Goal: Task Accomplishment & Management: Use online tool/utility

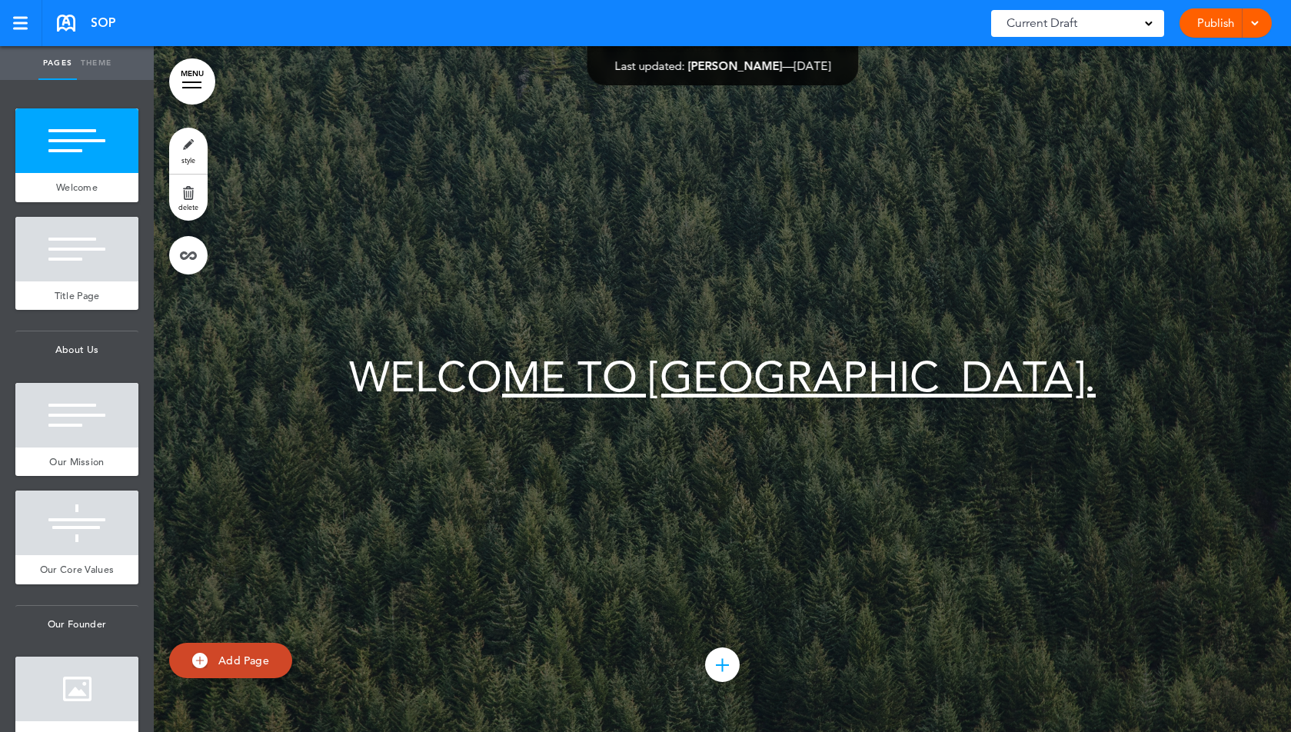
click at [112, 76] on link "Theme" at bounding box center [96, 63] width 38 height 34
type input "******"
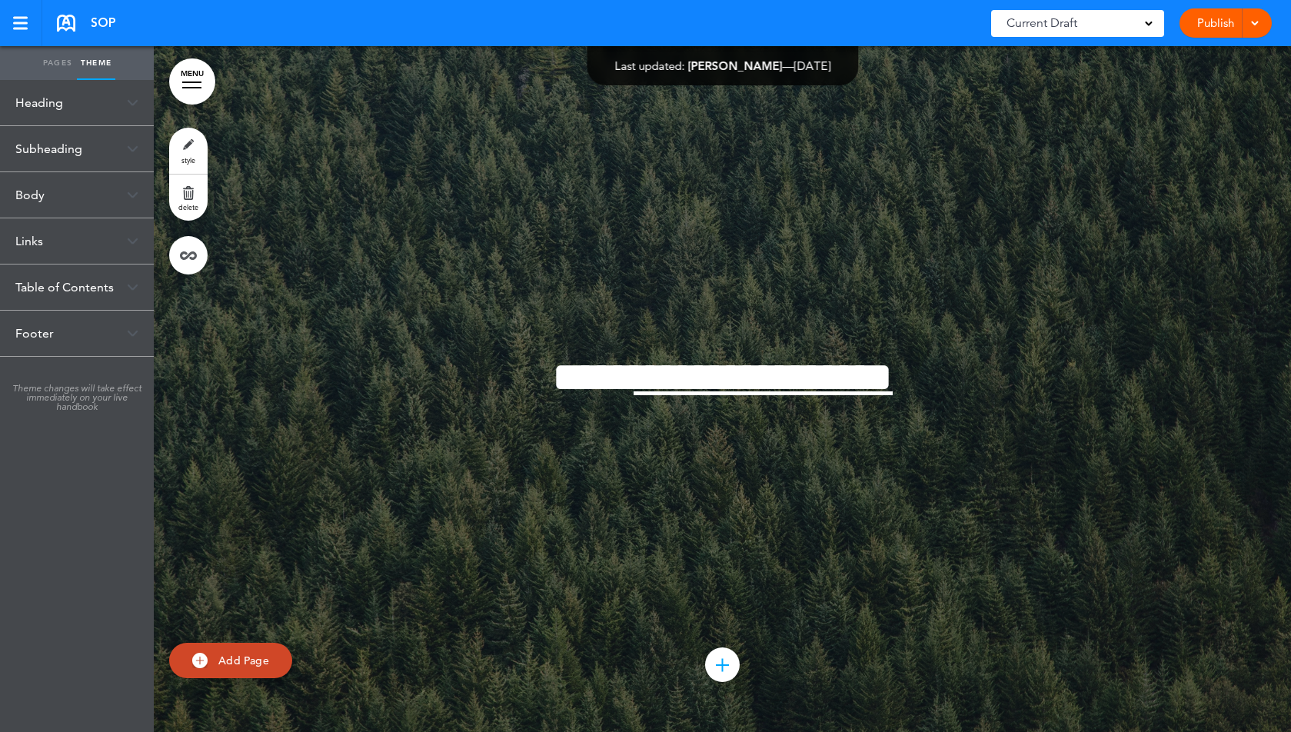
click at [73, 286] on div "Table of Contents" at bounding box center [77, 287] width 154 height 45
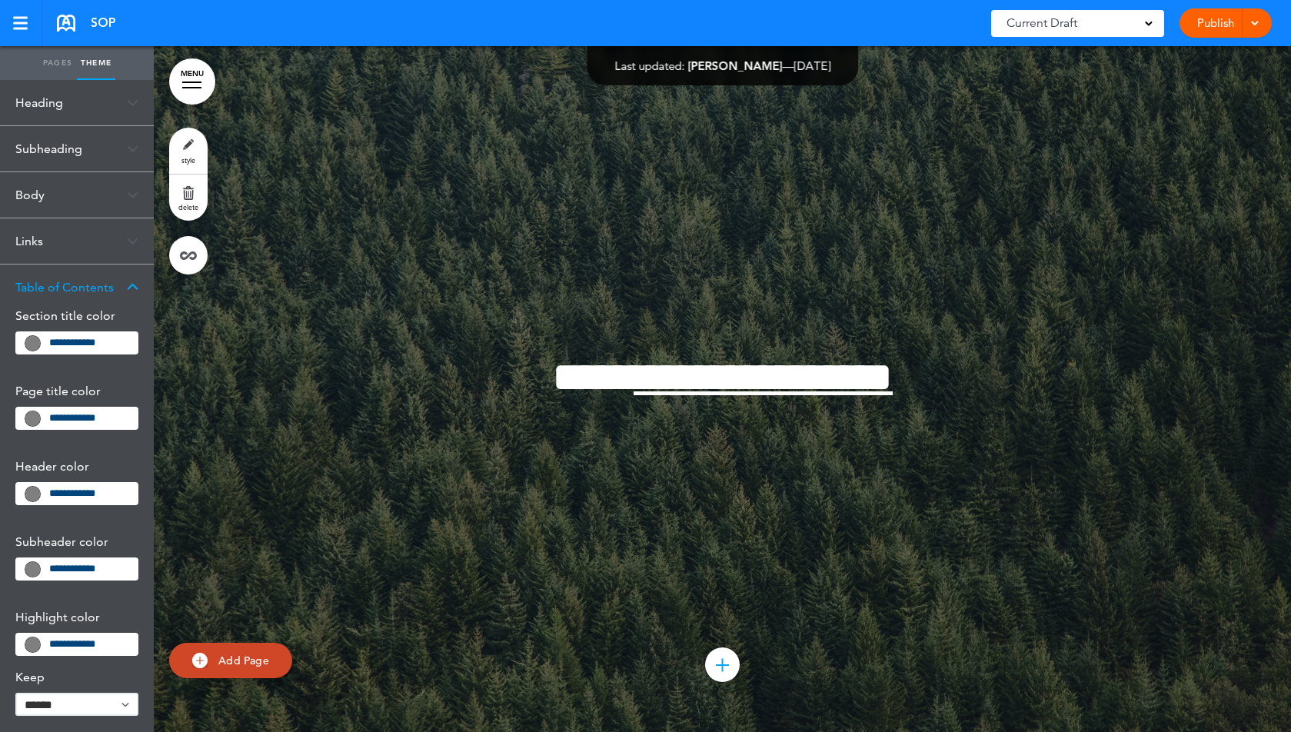
click at [38, 198] on div "Body" at bounding box center [77, 194] width 154 height 45
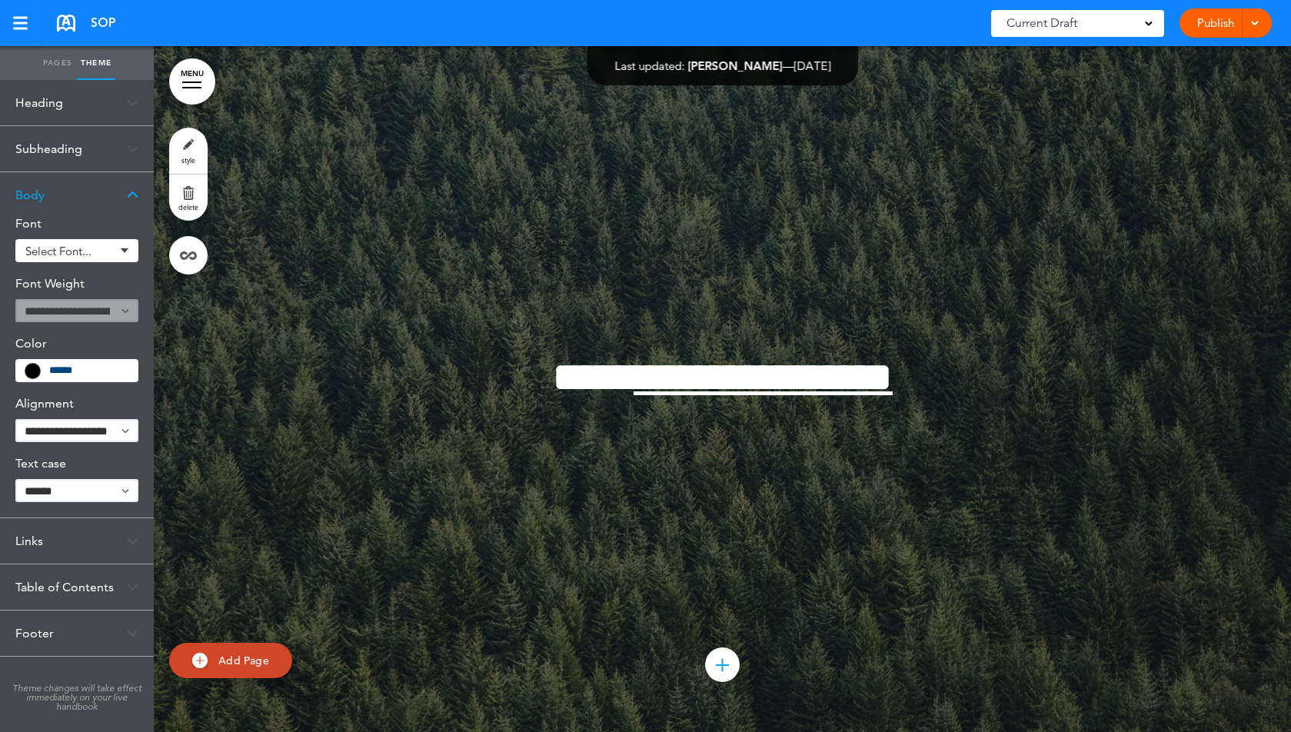
click at [44, 535] on div "Links" at bounding box center [77, 540] width 154 height 45
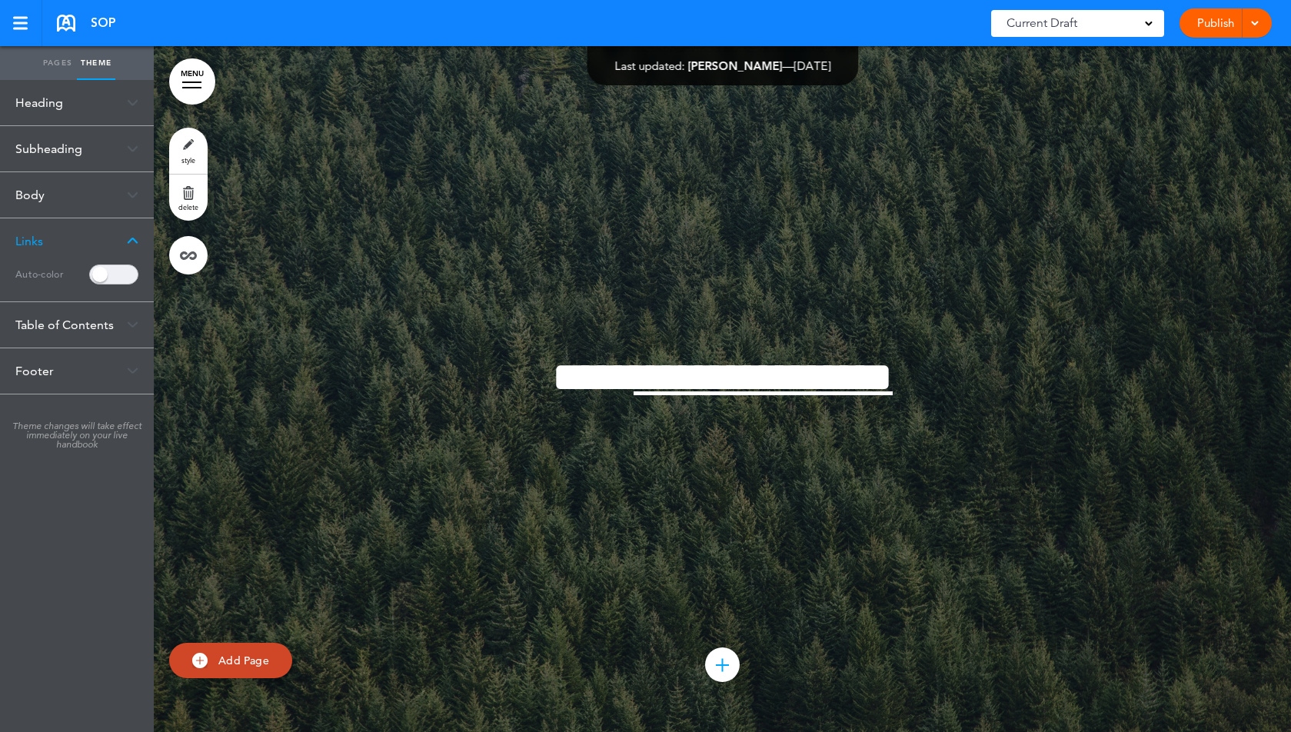
click at [119, 274] on span at bounding box center [113, 275] width 49 height 20
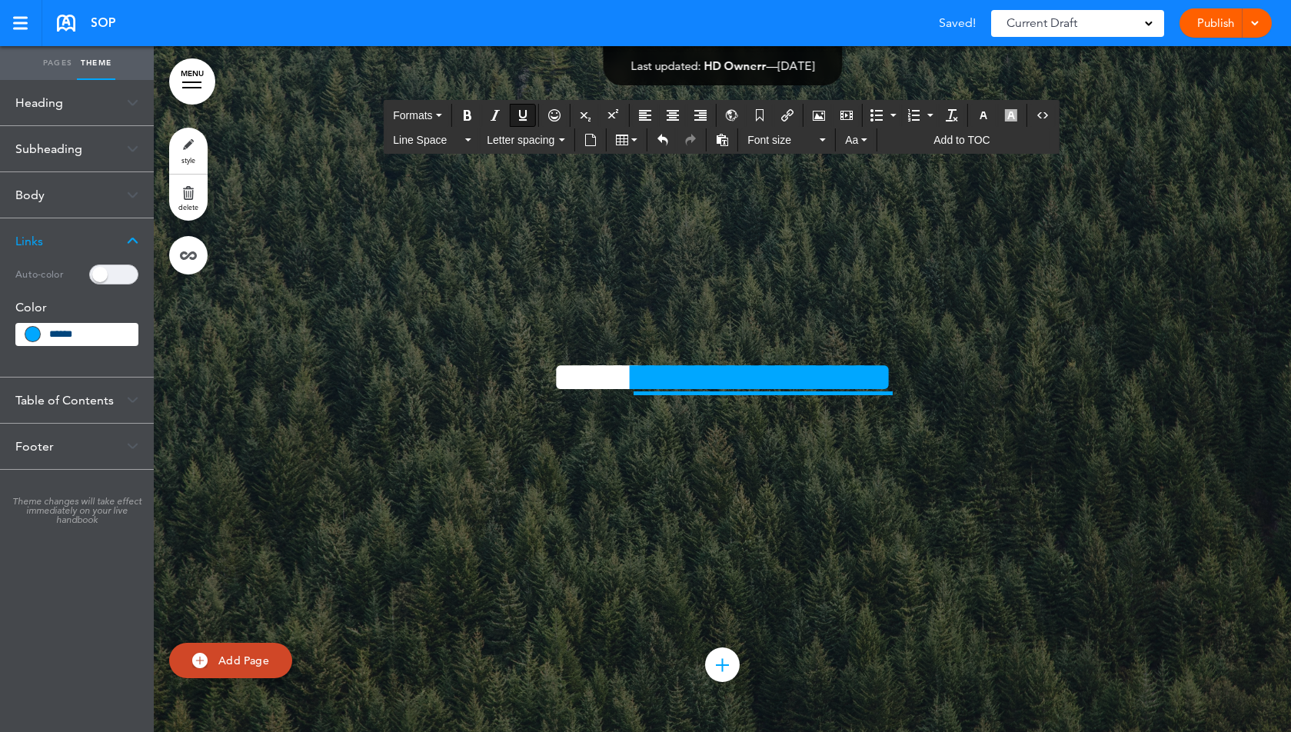
click at [64, 260] on div "Links" at bounding box center [77, 240] width 154 height 45
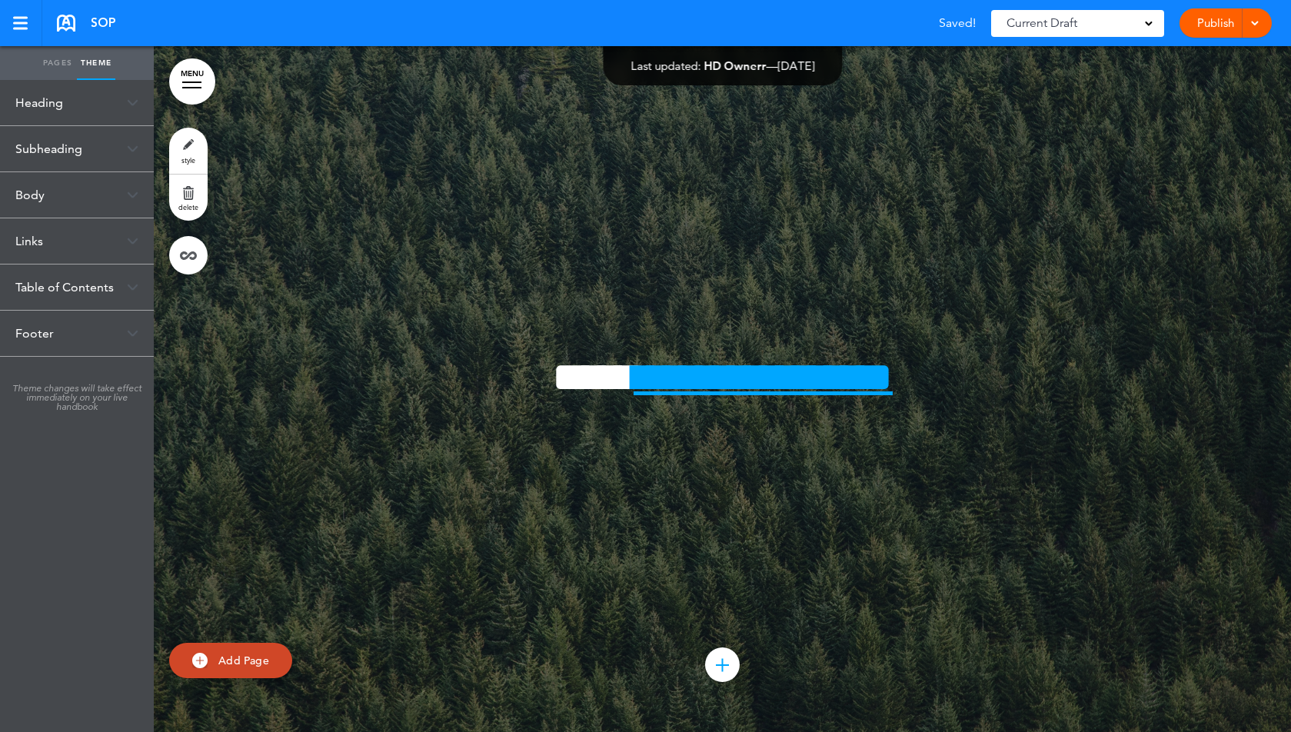
click at [107, 248] on div "Links" at bounding box center [77, 240] width 154 height 45
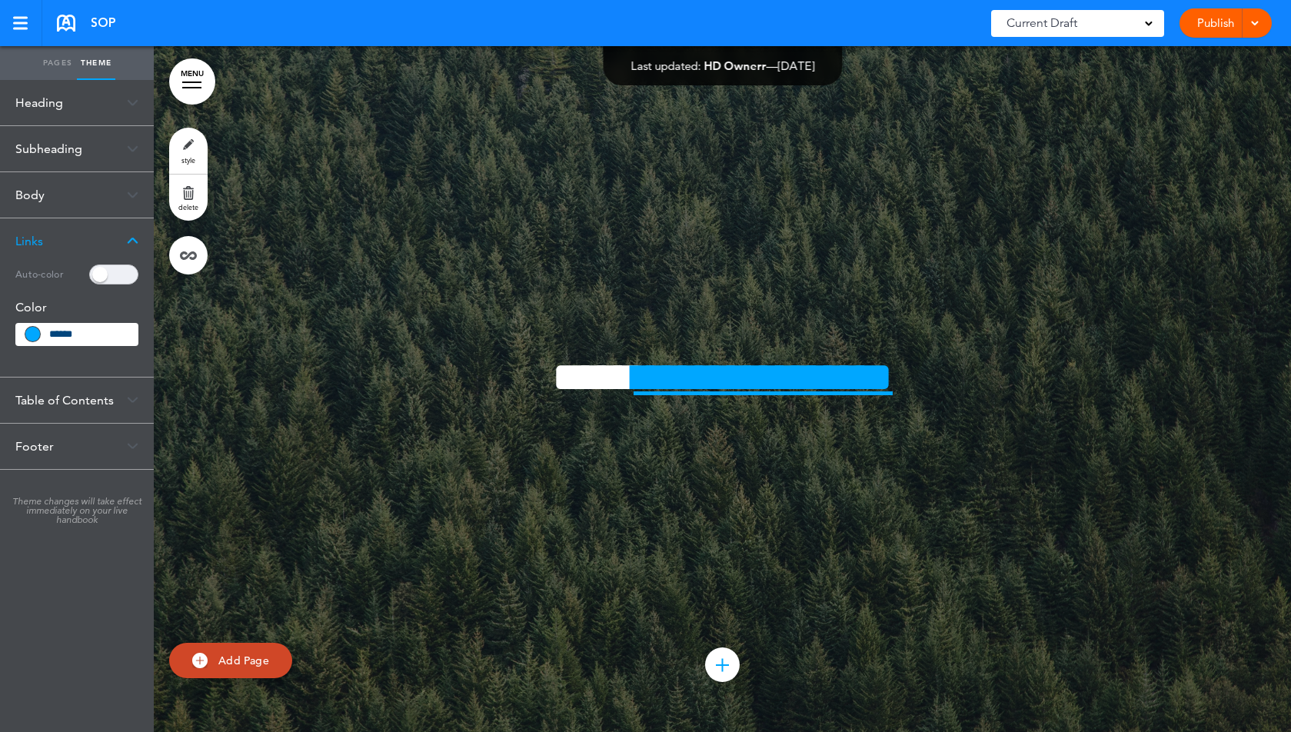
click at [108, 278] on span at bounding box center [113, 275] width 49 height 20
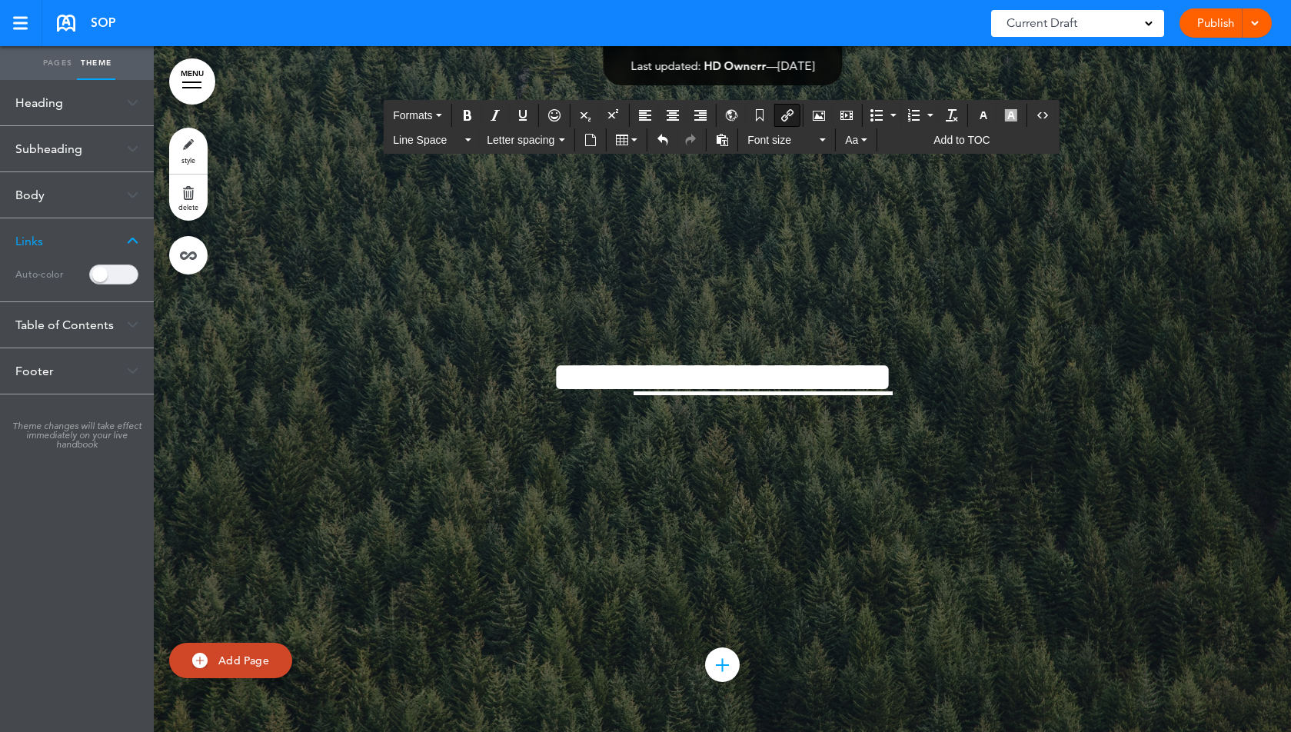
click at [108, 278] on span at bounding box center [113, 275] width 49 height 20
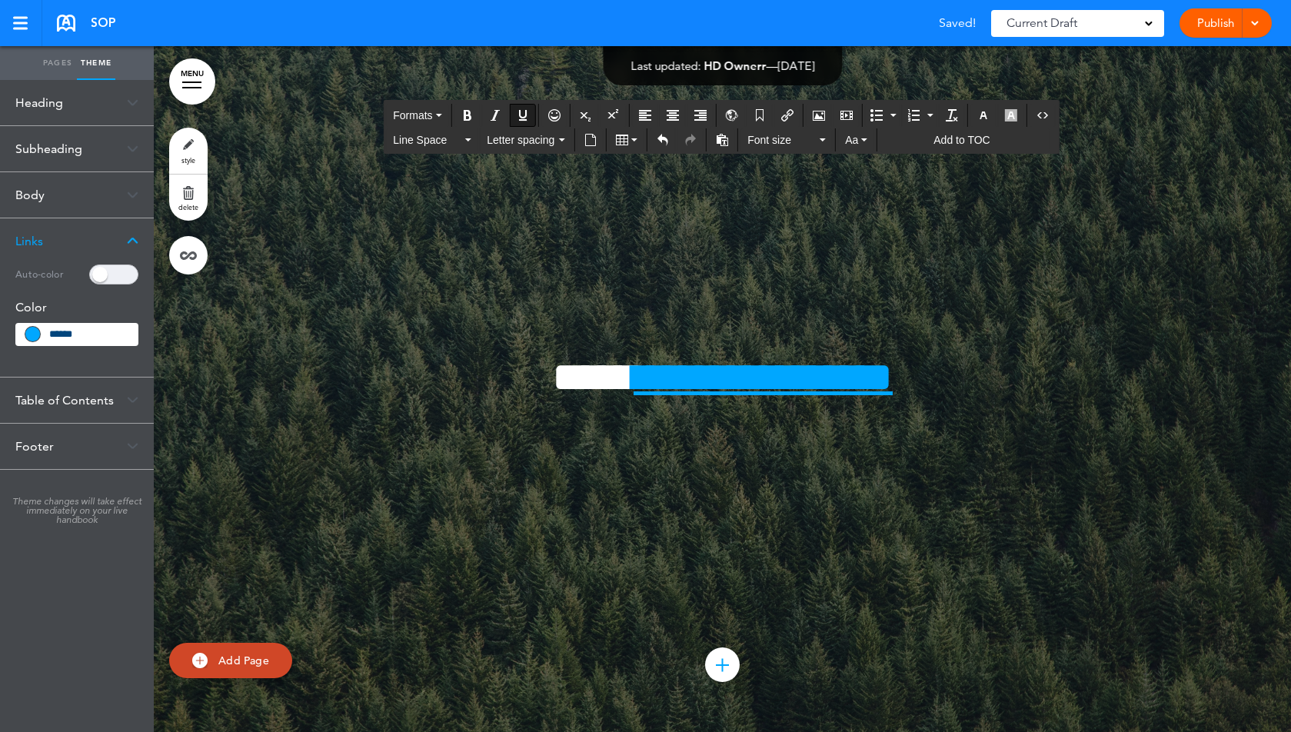
click at [108, 278] on span at bounding box center [113, 275] width 49 height 20
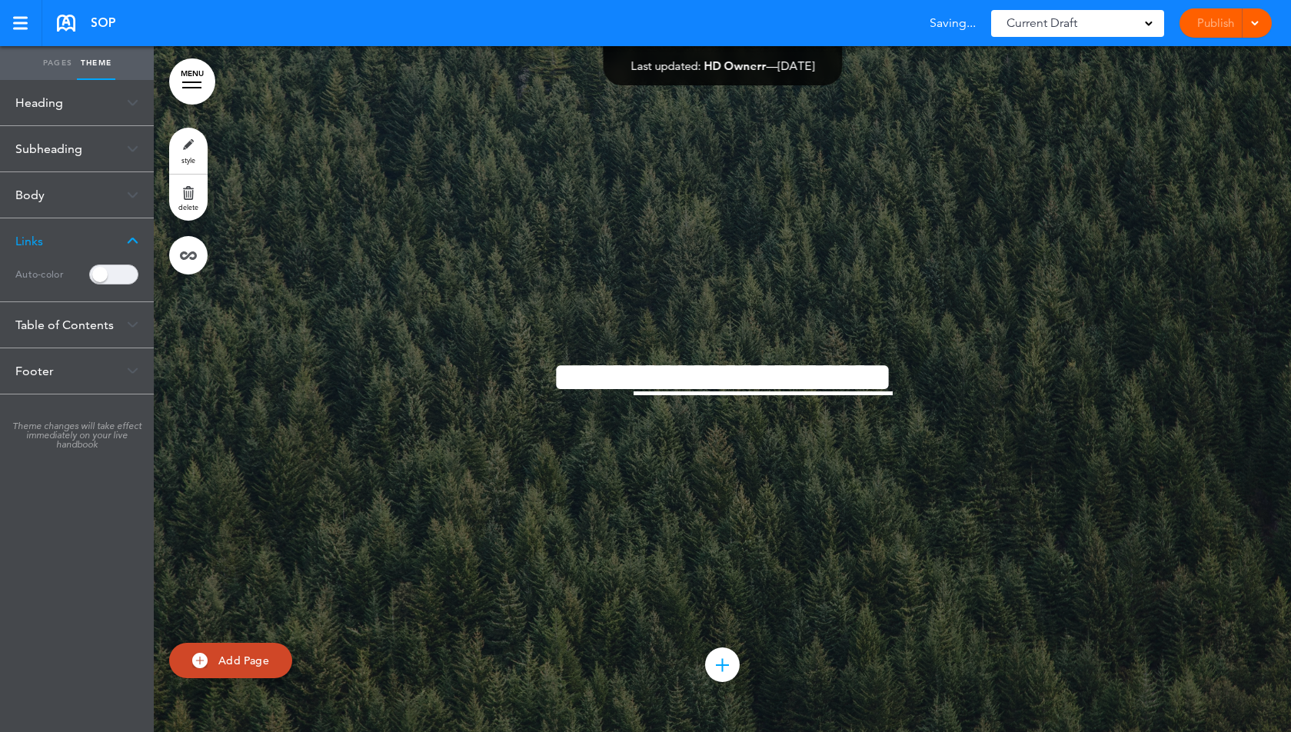
click at [108, 278] on span at bounding box center [113, 275] width 49 height 20
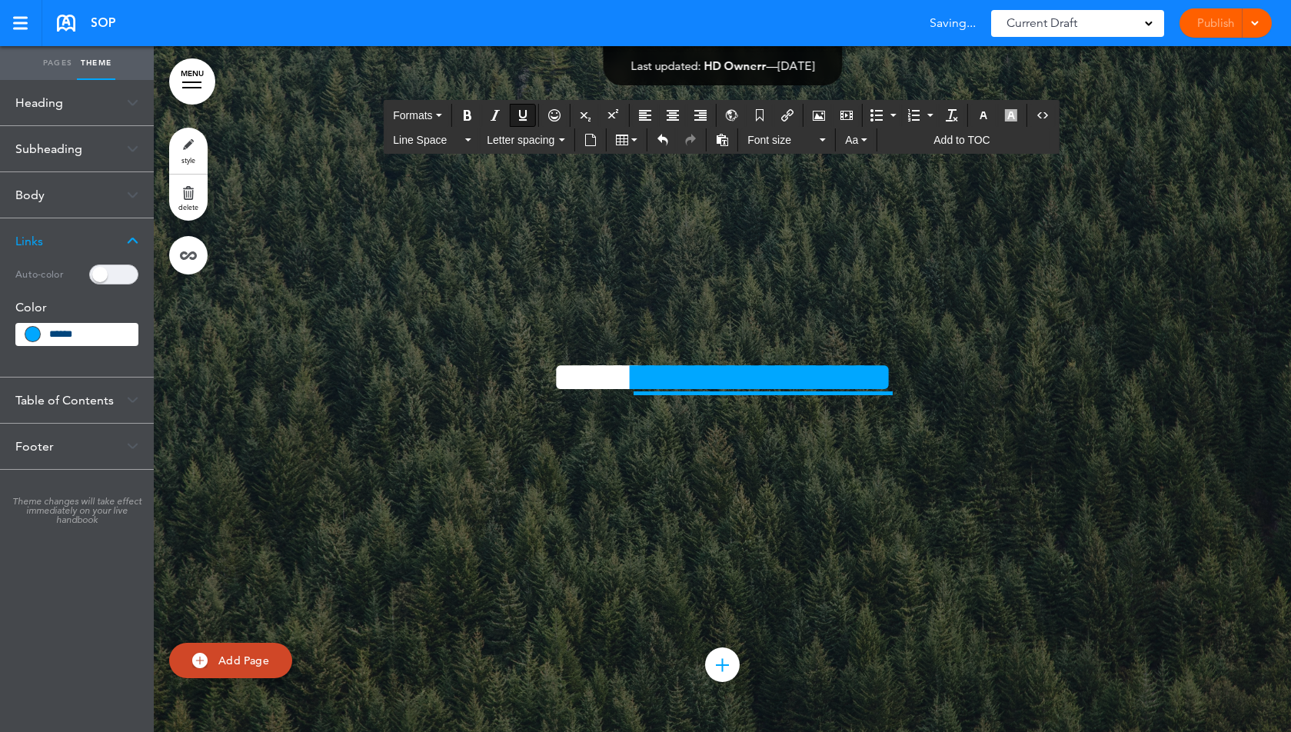
click at [108, 278] on span at bounding box center [113, 275] width 49 height 20
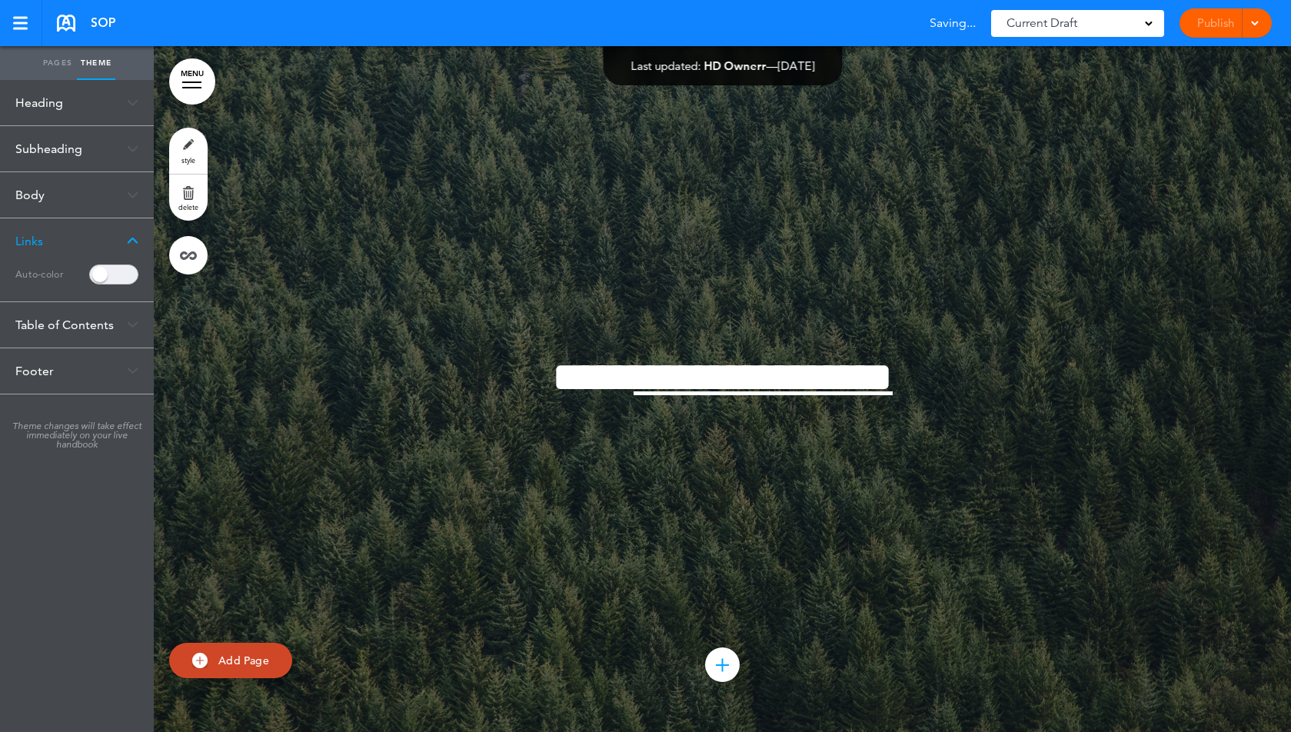
click at [108, 278] on span at bounding box center [113, 275] width 49 height 20
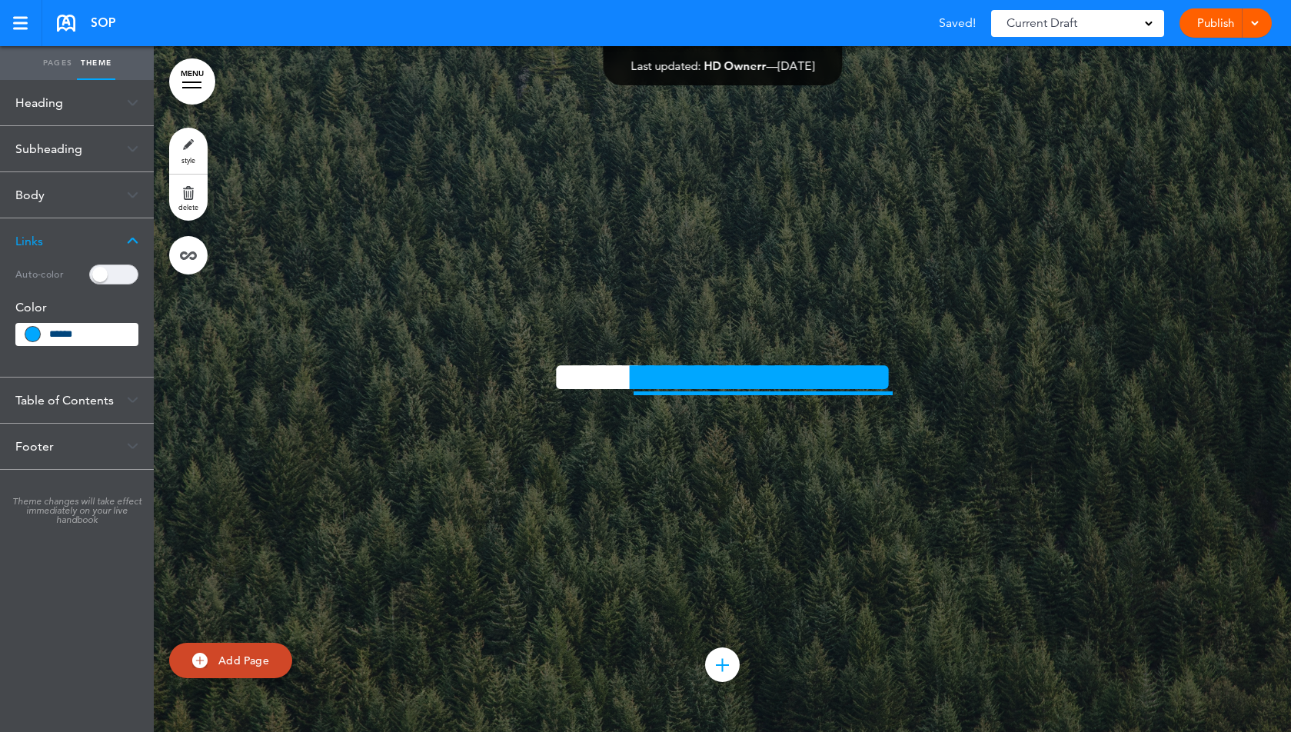
click at [108, 278] on span at bounding box center [113, 275] width 49 height 20
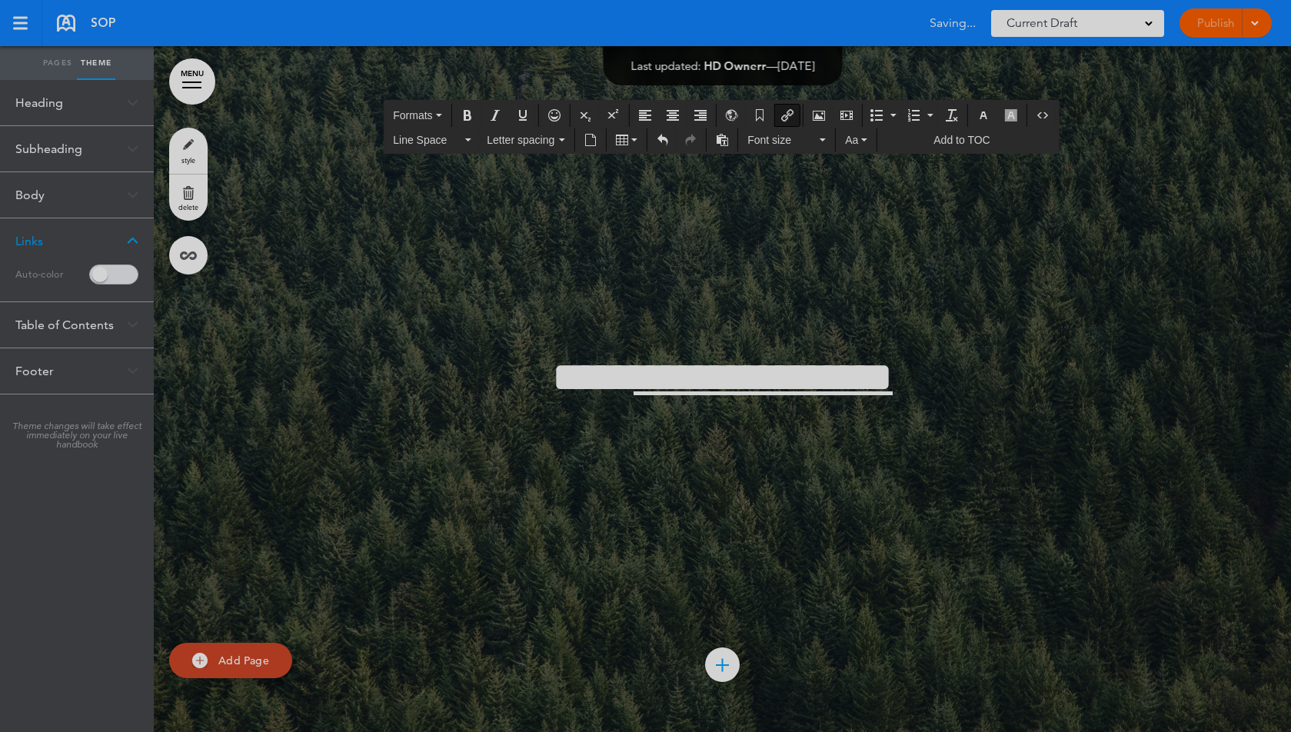
click at [108, 278] on span at bounding box center [113, 275] width 49 height 20
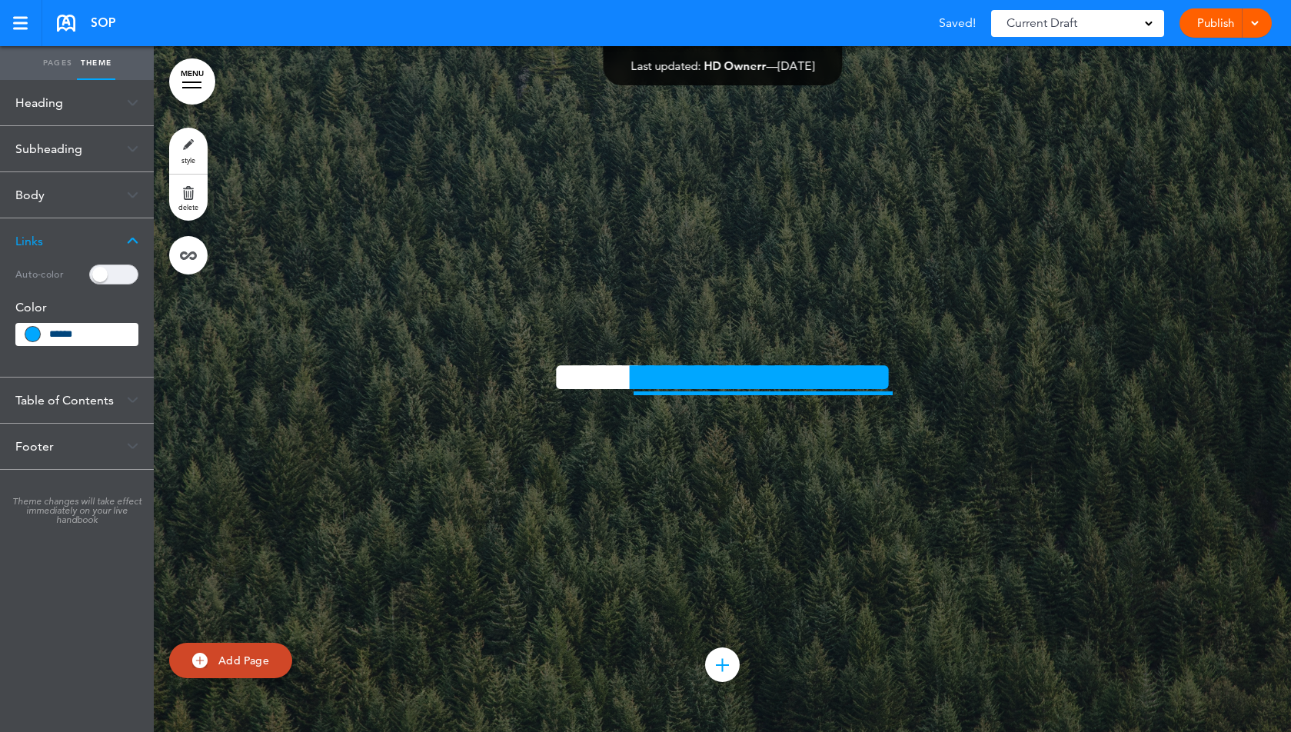
click at [108, 278] on span at bounding box center [113, 275] width 49 height 20
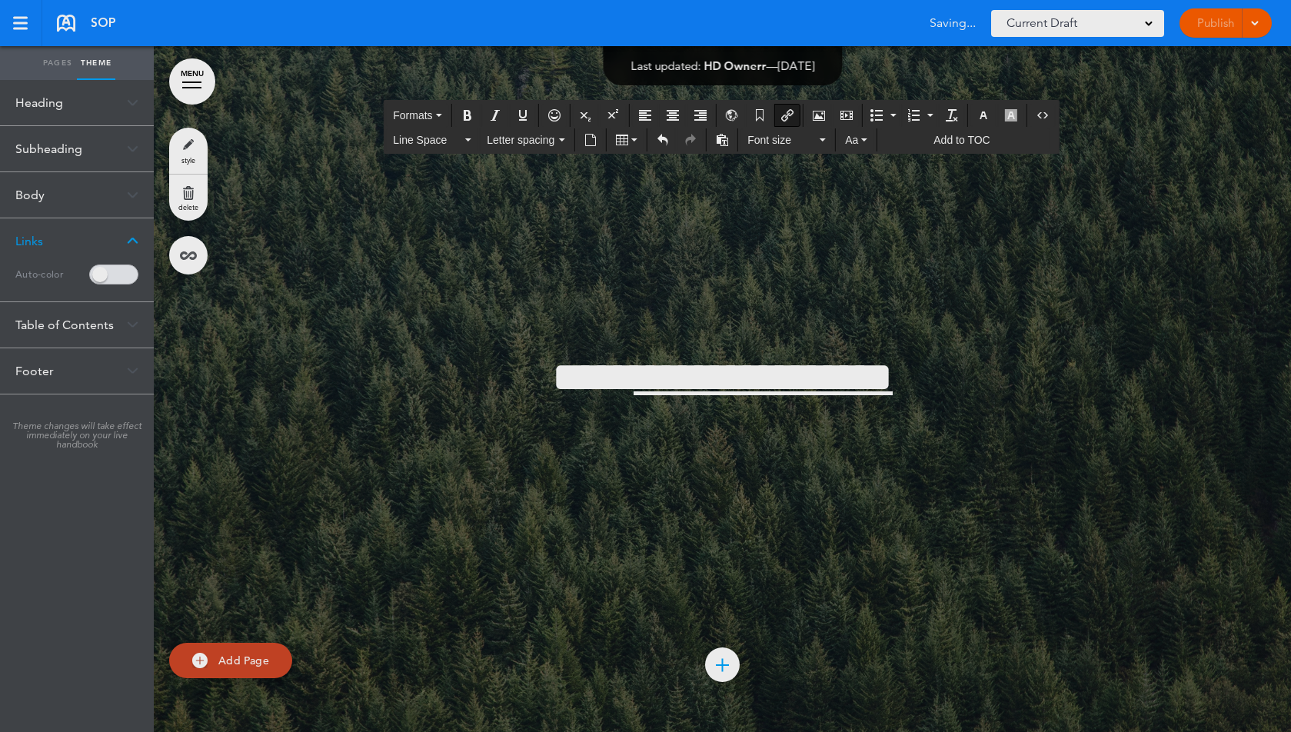
click at [108, 278] on span at bounding box center [113, 275] width 49 height 20
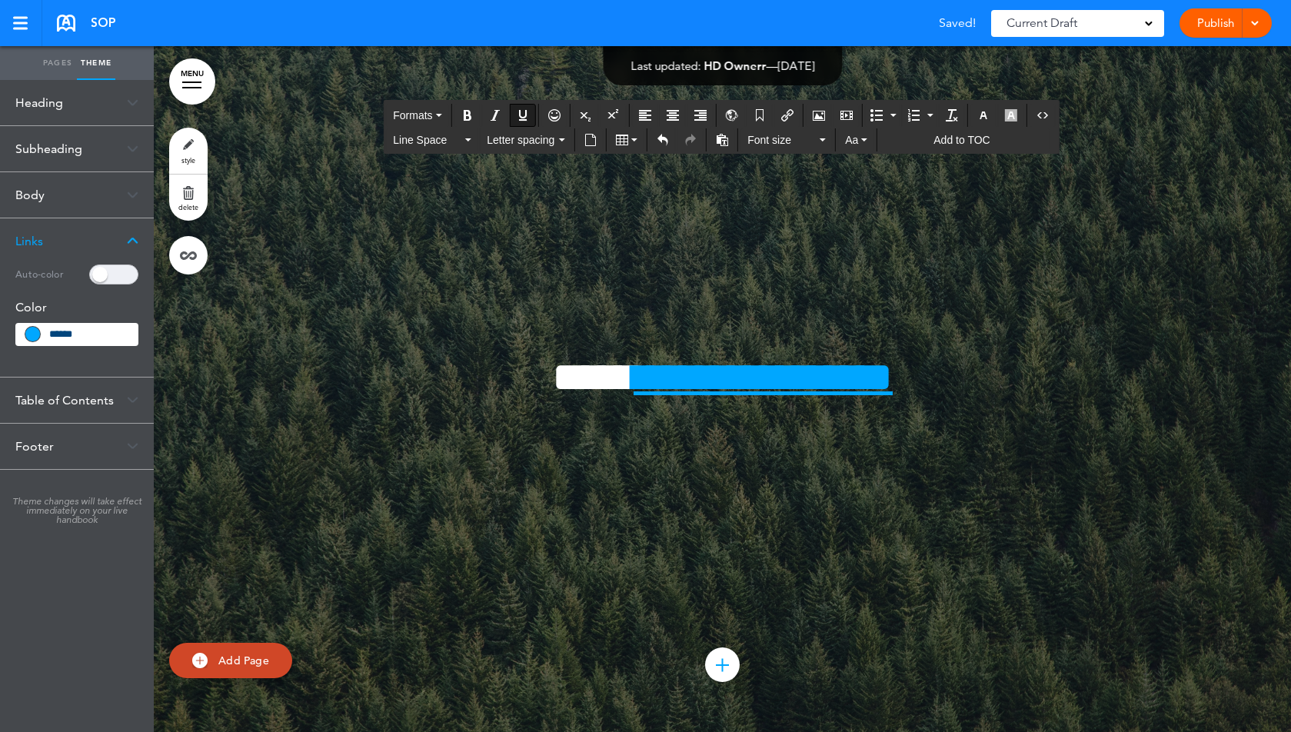
click at [108, 278] on span at bounding box center [113, 275] width 49 height 20
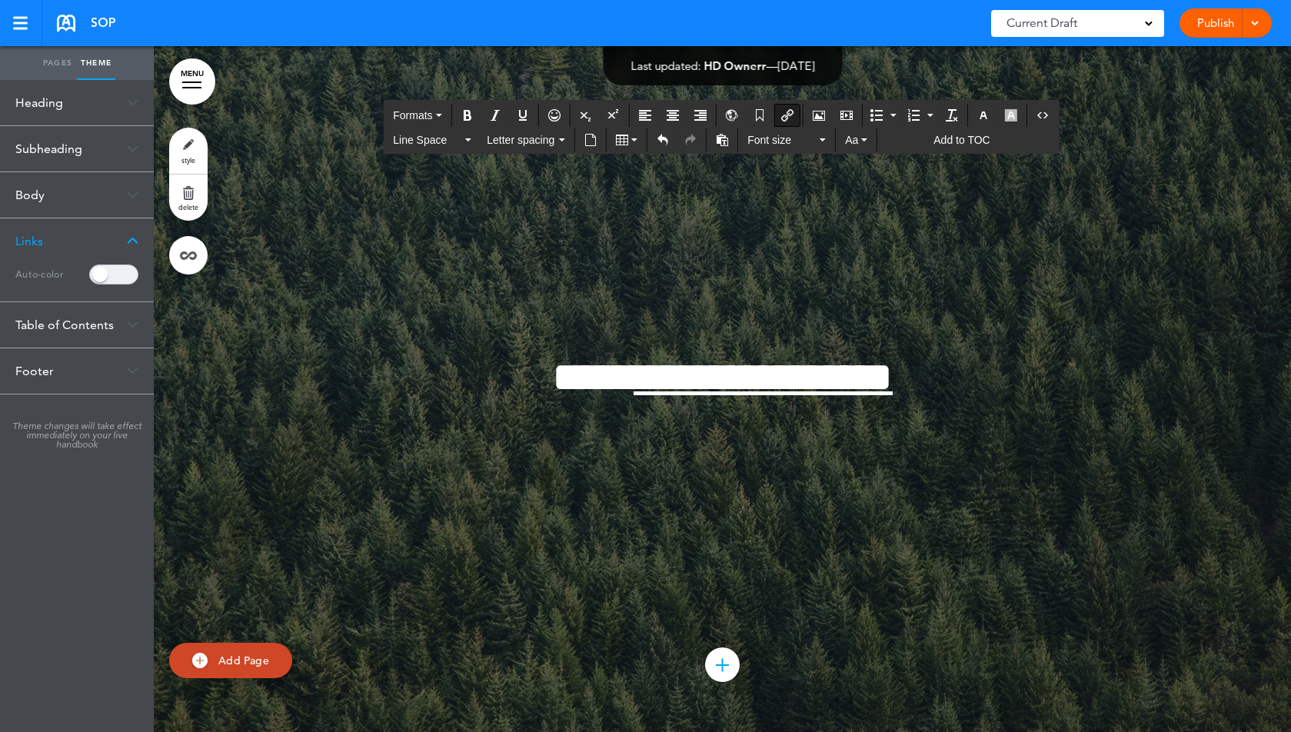
click at [108, 278] on span at bounding box center [113, 275] width 49 height 20
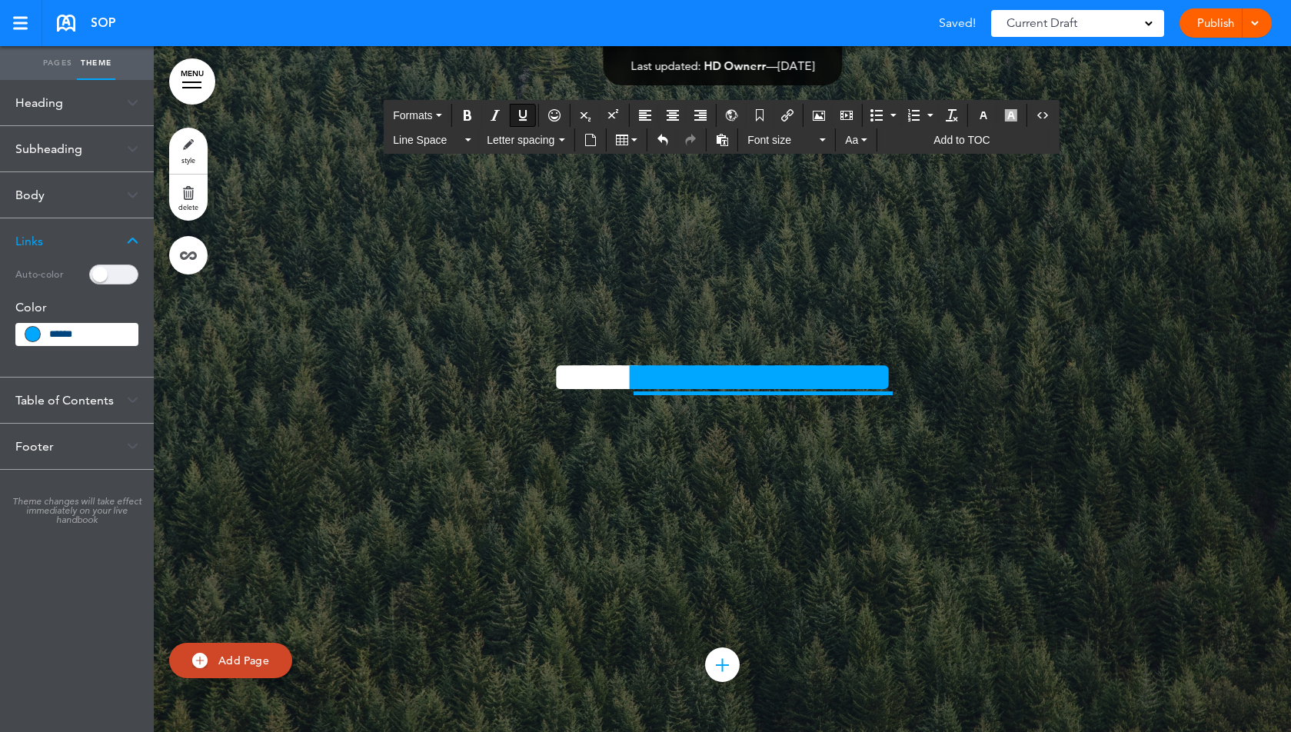
click at [108, 278] on span at bounding box center [113, 275] width 49 height 20
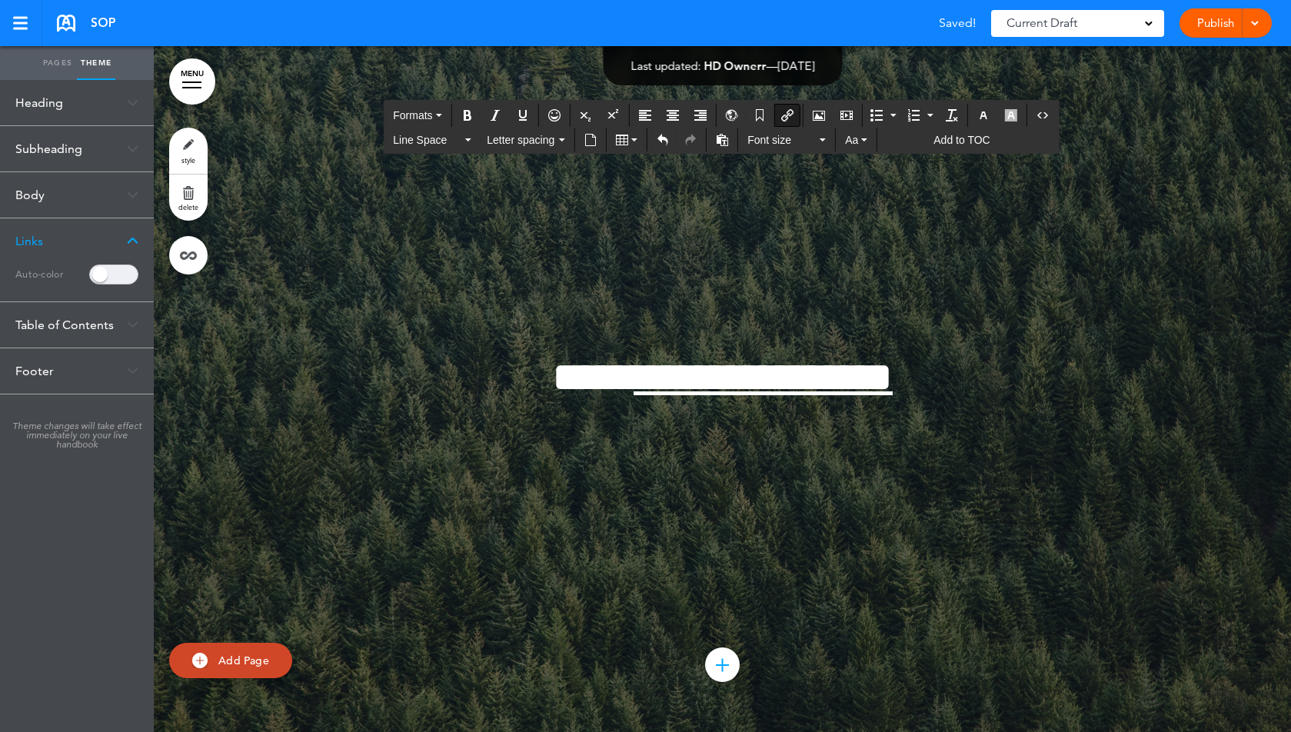
click at [81, 332] on div "Table of Contents" at bounding box center [77, 324] width 154 height 45
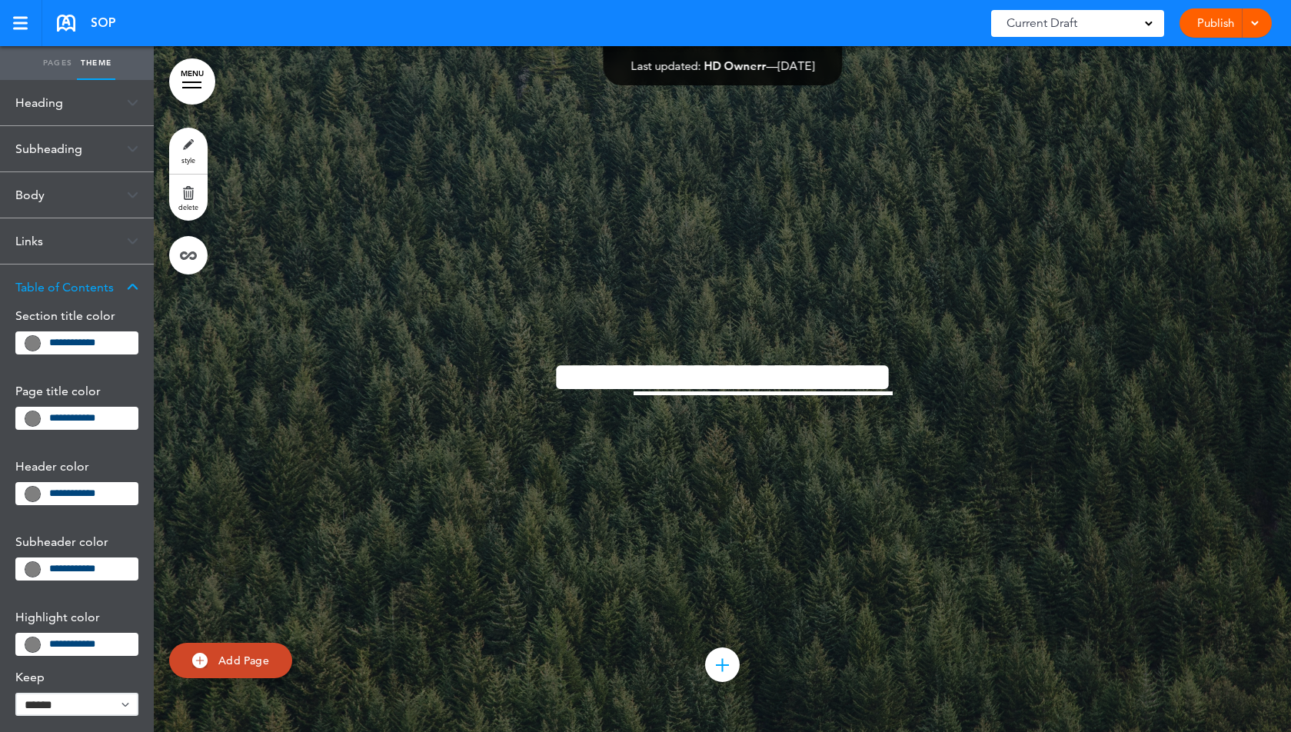
click at [50, 67] on link "Pages" at bounding box center [57, 63] width 38 height 34
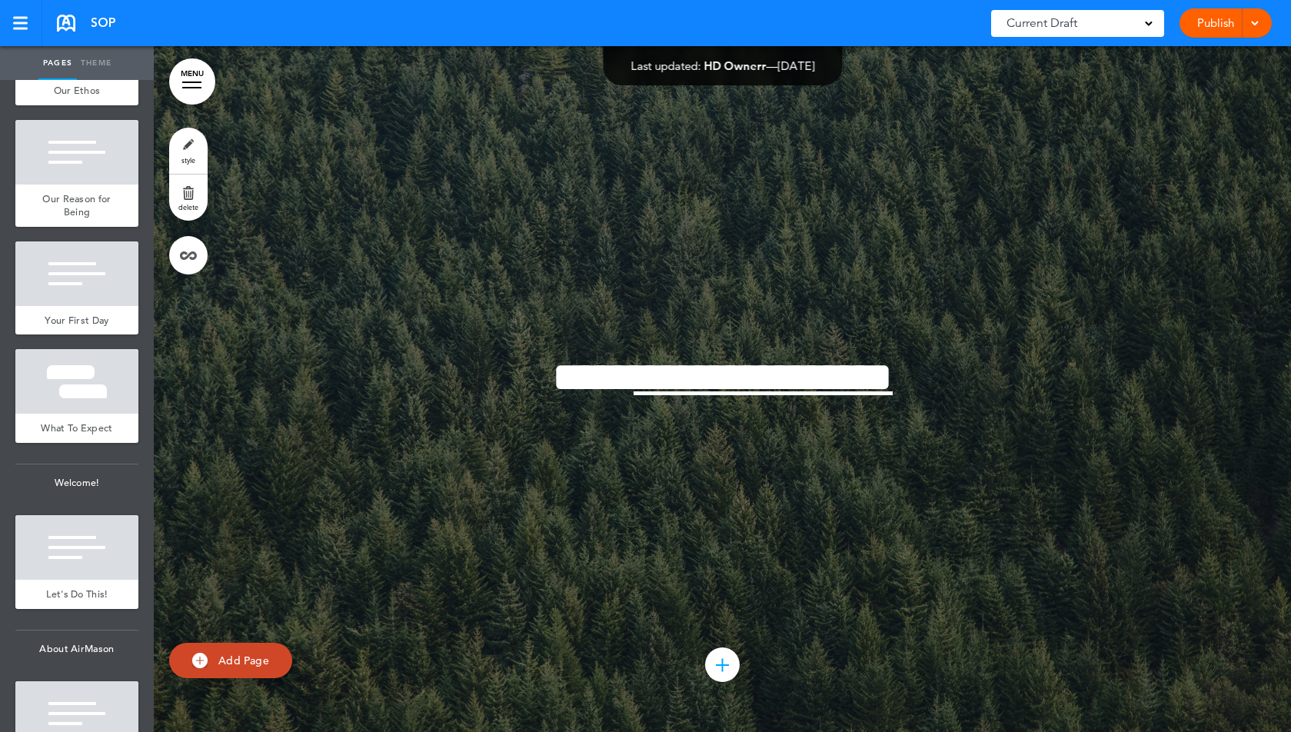
scroll to position [1049, 0]
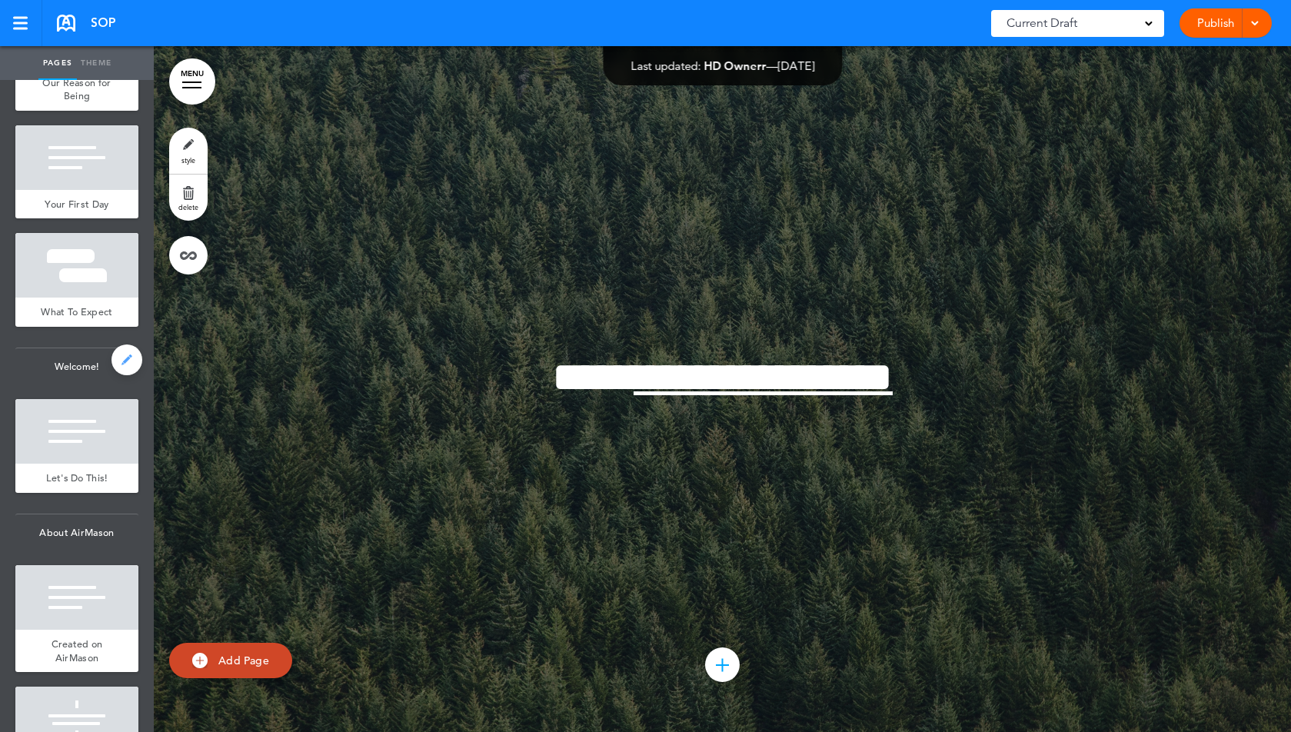
click at [124, 355] on link at bounding box center [127, 360] width 31 height 31
type input "********"
